Goal: Task Accomplishment & Management: Complete application form

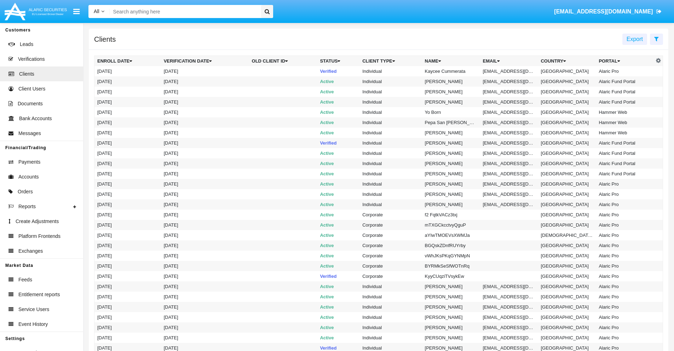
click at [656, 39] on icon at bounding box center [656, 39] width 5 height 6
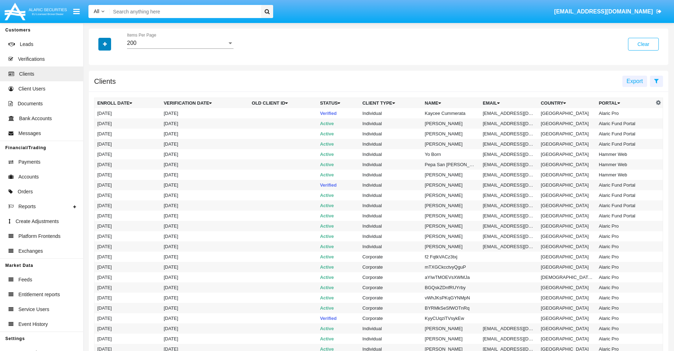
click at [105, 44] on icon "button" at bounding box center [105, 44] width 4 height 5
click at [110, 120] on span "Email" at bounding box center [110, 120] width 14 height 8
click at [97, 123] on input "Email" at bounding box center [97, 123] width 0 height 0
checkbox input "true"
click at [105, 44] on icon "button" at bounding box center [105, 44] width 4 height 5
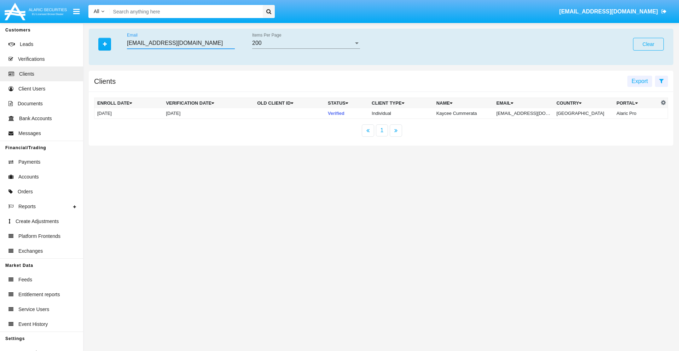
type input "[EMAIL_ADDRESS][DOMAIN_NAME]"
click at [529, 113] on td "[EMAIL_ADDRESS][DOMAIN_NAME]" at bounding box center [524, 113] width 60 height 11
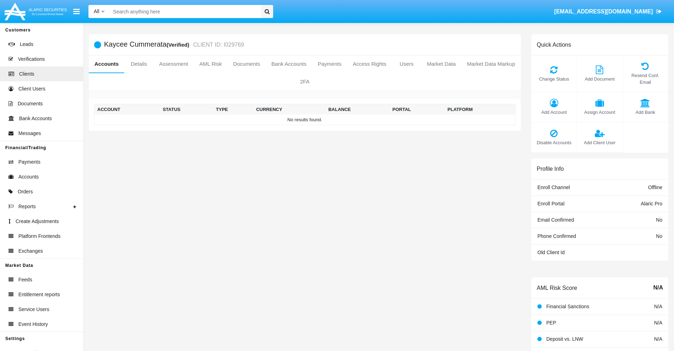
click at [554, 112] on span "Add Account" at bounding box center [554, 112] width 38 height 7
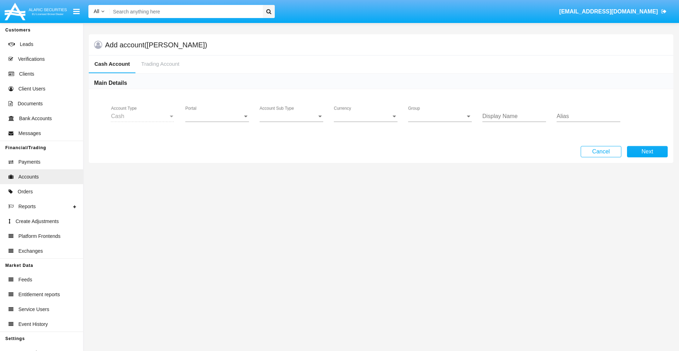
click at [217, 116] on span "Portal" at bounding box center [213, 116] width 57 height 6
click at [218, 122] on span "Alaric Pro" at bounding box center [217, 121] width 65 height 17
click at [292, 116] on span "Account Sub Type" at bounding box center [288, 116] width 57 height 6
click at [292, 122] on span "Trading Cash" at bounding box center [292, 121] width 64 height 17
click at [440, 116] on span "Group" at bounding box center [436, 116] width 57 height 6
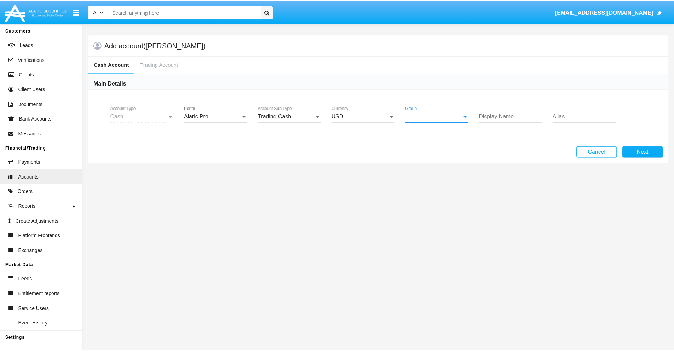
scroll to position [317, 0]
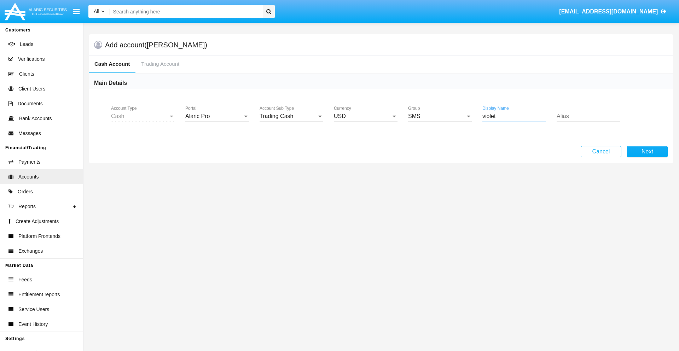
type input "violet"
type input "orange"
click at [647, 152] on button "Next" at bounding box center [647, 151] width 41 height 11
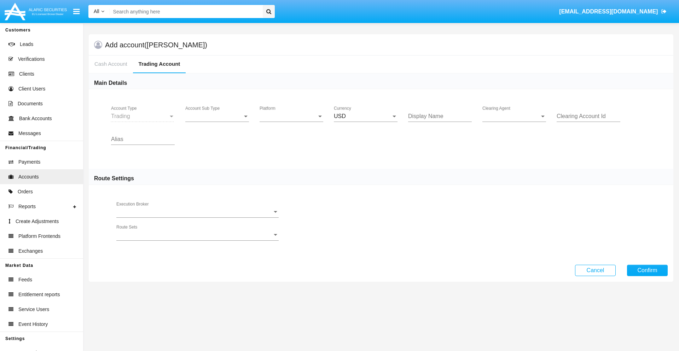
click at [217, 116] on span "Account Sub Type" at bounding box center [213, 116] width 57 height 6
click at [217, 122] on span "Trading" at bounding box center [211, 121] width 52 height 17
click at [292, 116] on span "Platform" at bounding box center [288, 116] width 57 height 6
click at [292, 122] on span "Hammer Lite" at bounding box center [292, 121] width 64 height 17
click at [514, 116] on span "Clearing Agent" at bounding box center [511, 116] width 57 height 6
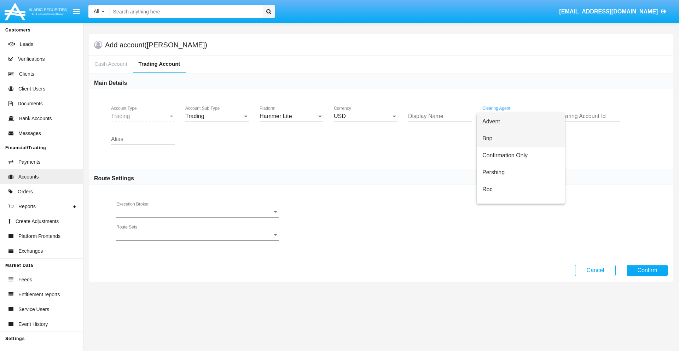
click at [521, 139] on span "Bnp" at bounding box center [521, 138] width 77 height 17
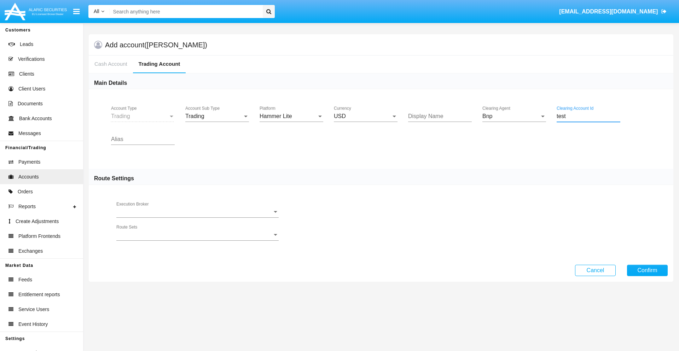
type input "test"
type input "olive"
click at [647, 270] on button "Confirm" at bounding box center [647, 270] width 41 height 11
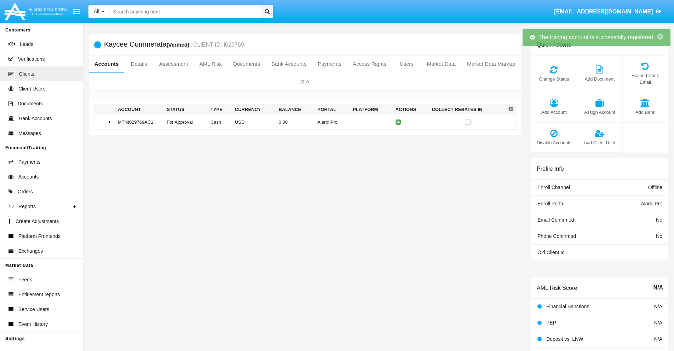
click at [302, 122] on td "0.00" at bounding box center [295, 122] width 39 height 15
click at [398, 122] on icon at bounding box center [399, 122] width 3 height 3
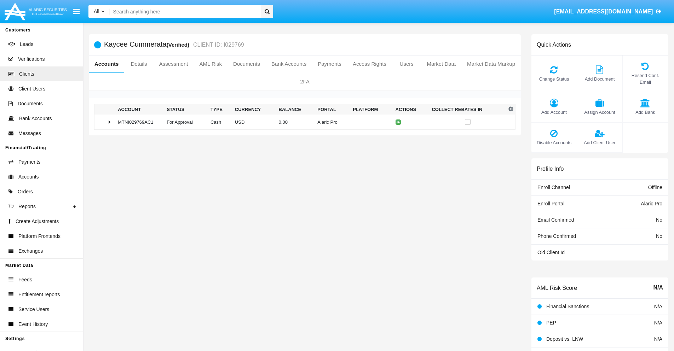
click at [302, 122] on td "0.00" at bounding box center [295, 122] width 39 height 15
click at [398, 137] on icon at bounding box center [399, 137] width 3 height 3
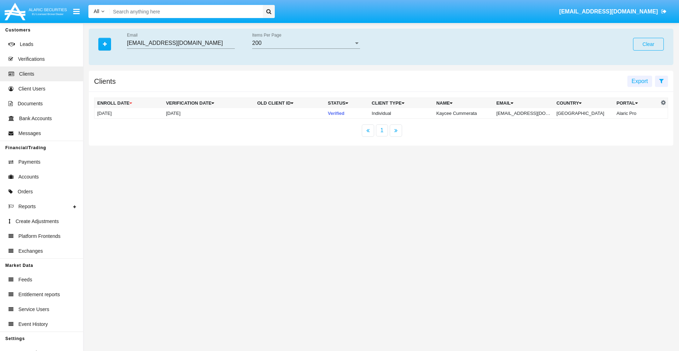
click at [648, 44] on button "Clear" at bounding box center [648, 44] width 31 height 13
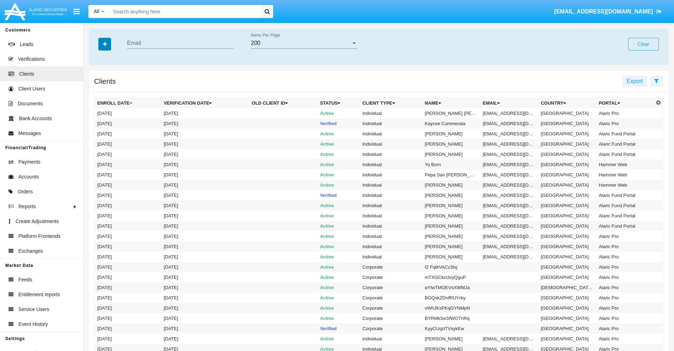
click at [105, 44] on icon "button" at bounding box center [105, 44] width 4 height 5
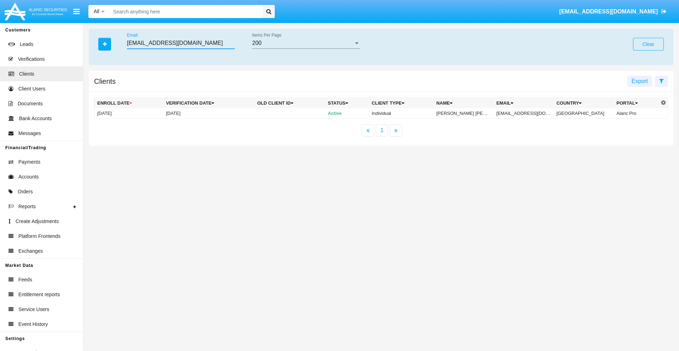
type input "zrcgfyl_6zj5o@8f9nmp-vyruh.gov"
click at [526, 113] on td "zrcgfyl_6zj5o@8f9nmp-vyruh.gov" at bounding box center [524, 113] width 60 height 11
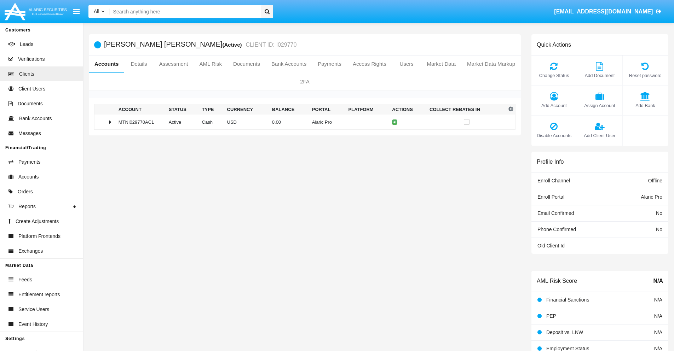
click at [554, 105] on span "Add Account" at bounding box center [554, 105] width 38 height 7
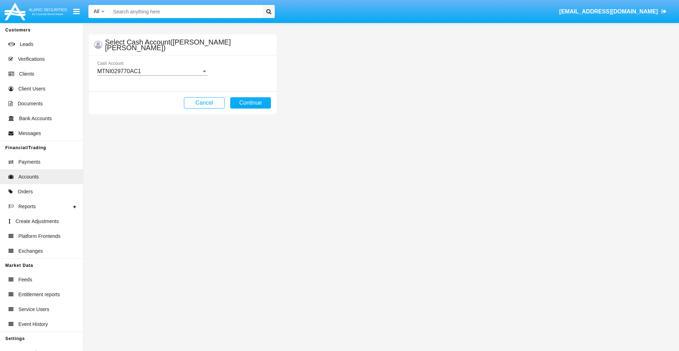
click at [152, 71] on div "MTNI029770AC1" at bounding box center [149, 71] width 104 height 6
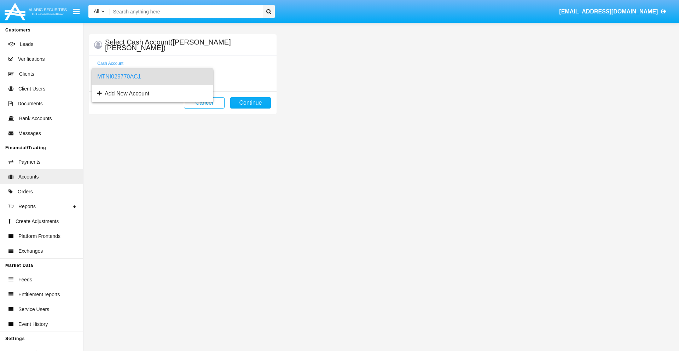
click at [152, 77] on span "MTNI029770AC1" at bounding box center [152, 76] width 110 height 17
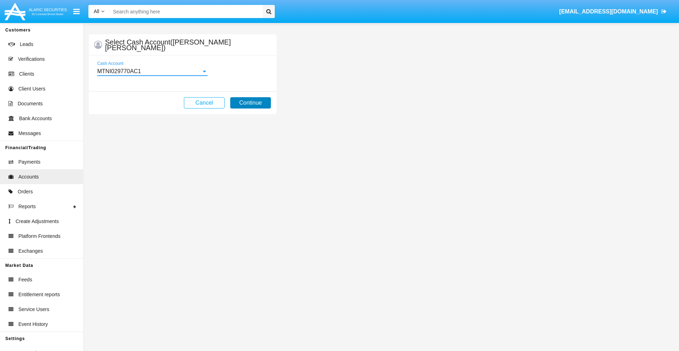
click at [250, 103] on button "Continue" at bounding box center [250, 102] width 41 height 11
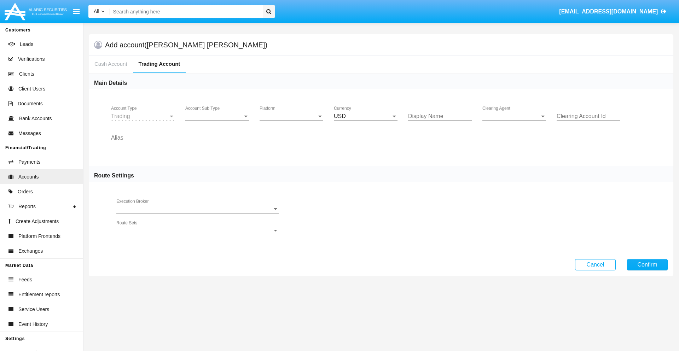
click at [217, 116] on span "Account Sub Type" at bounding box center [213, 116] width 57 height 6
click at [217, 122] on span "Trading" at bounding box center [217, 121] width 64 height 17
click at [292, 116] on span "Platform" at bounding box center [288, 116] width 57 height 6
click at [292, 122] on span "Hammer Lite" at bounding box center [292, 121] width 64 height 17
click at [514, 116] on span "Clearing Agent" at bounding box center [511, 116] width 57 height 6
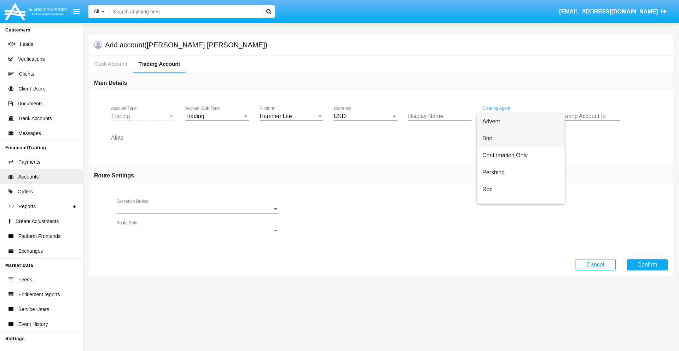
click at [521, 139] on span "Bnp" at bounding box center [521, 138] width 77 height 17
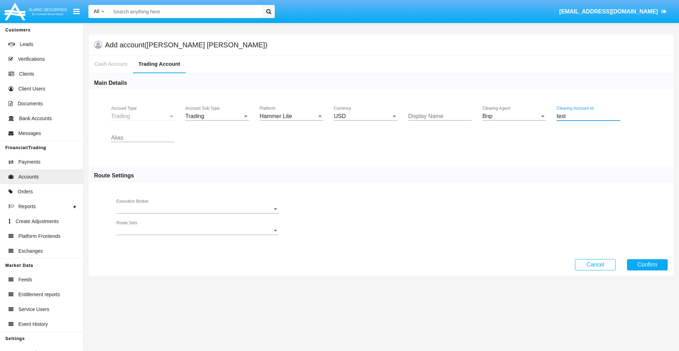
type input "test"
type input "lavender"
type input "white"
click at [647, 265] on button "Confirm" at bounding box center [647, 264] width 41 height 11
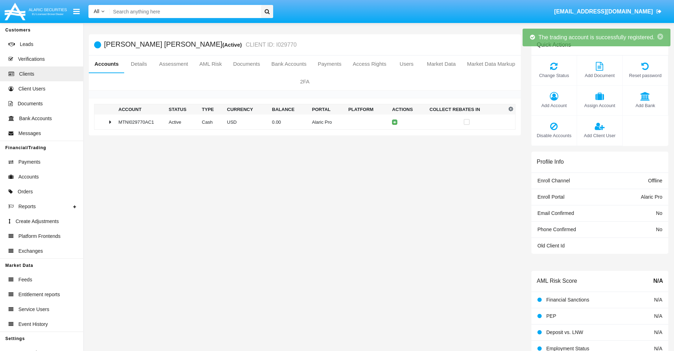
click at [302, 122] on td "0.00" at bounding box center [289, 122] width 40 height 15
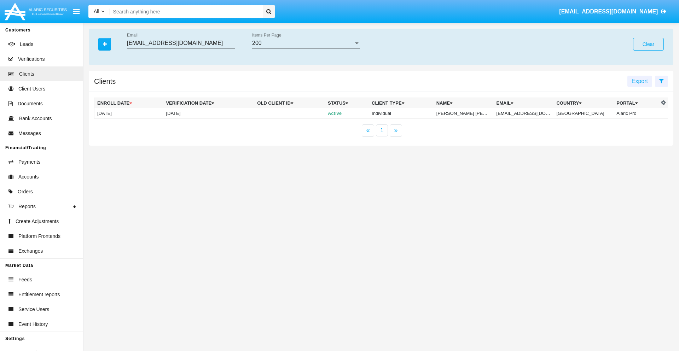
click at [648, 44] on button "Clear" at bounding box center [648, 44] width 31 height 13
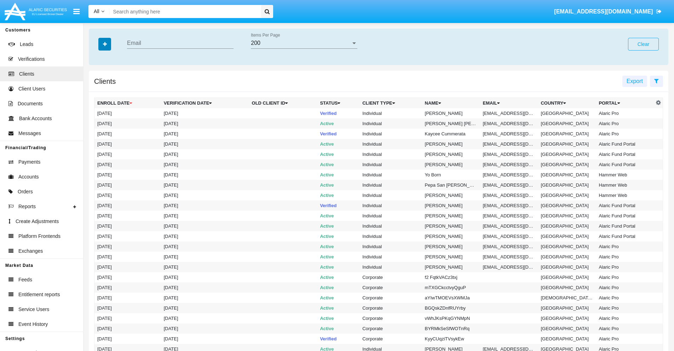
click at [105, 44] on icon "button" at bounding box center [105, 44] width 4 height 5
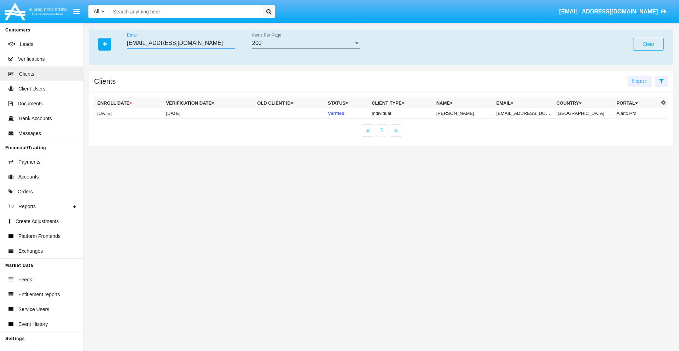
type input "[EMAIL_ADDRESS][DOMAIN_NAME]"
click at [526, 113] on td "[EMAIL_ADDRESS][DOMAIN_NAME]" at bounding box center [524, 113] width 60 height 11
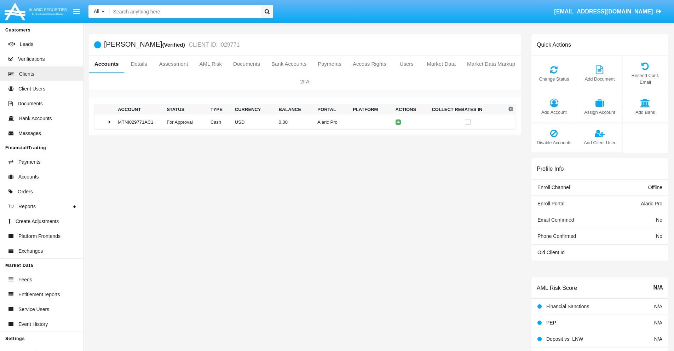
click at [554, 79] on span "Change Status" at bounding box center [554, 79] width 38 height 7
